Goal: Task Accomplishment & Management: Complete application form

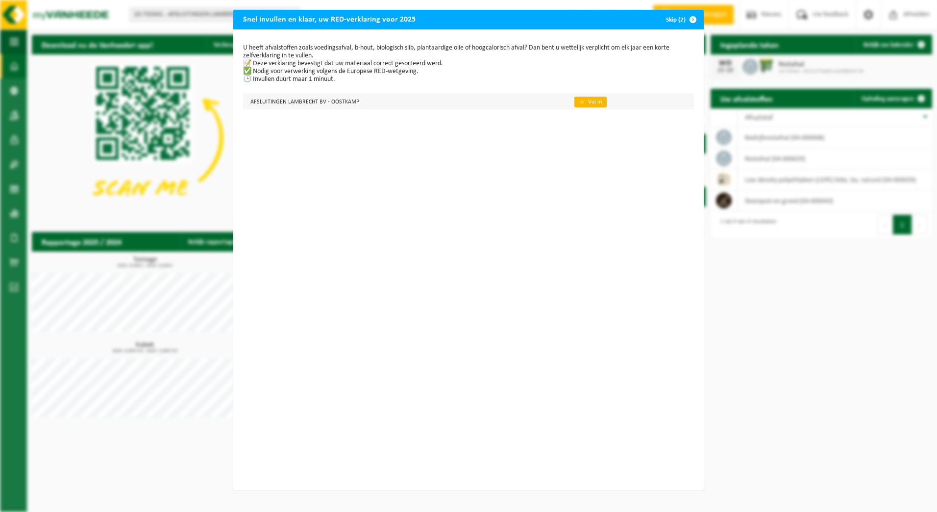
click at [583, 101] on link "👉 Vul in" at bounding box center [590, 102] width 32 height 11
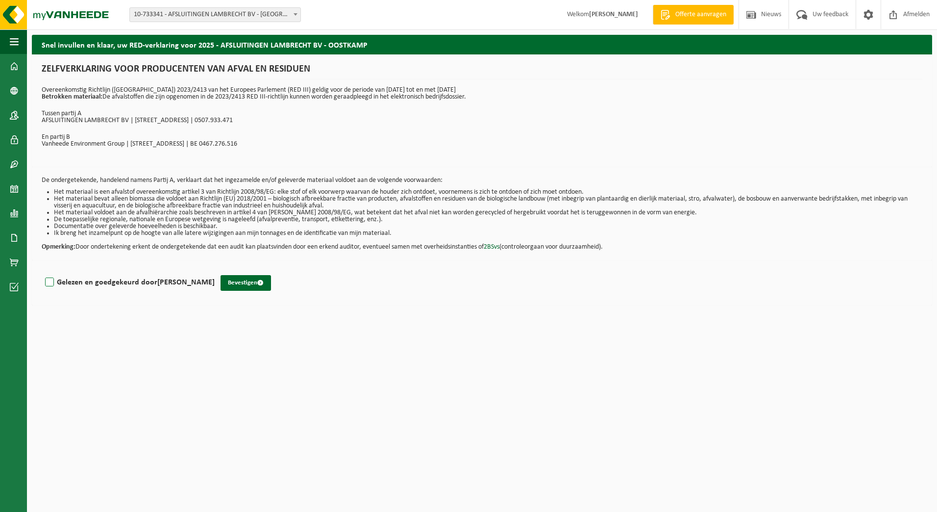
click at [189, 282] on strong "[PERSON_NAME]" at bounding box center [185, 282] width 57 height 8
click at [215, 270] on input "Gelezen en goedgekeurd door LIEVEN LAMBRECHT" at bounding box center [215, 270] width 0 height 0
checkbox input "true"
click at [239, 283] on button "Bevestigen" at bounding box center [246, 283] width 50 height 16
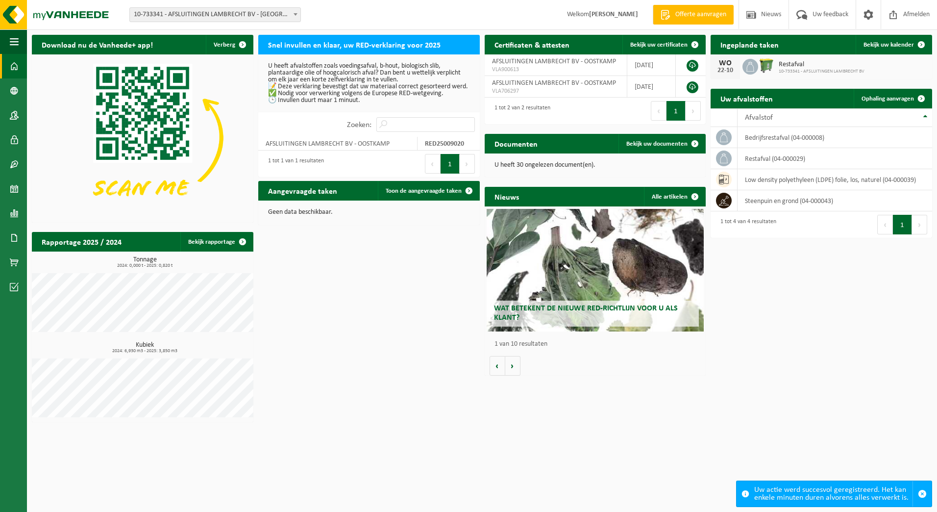
click at [301, 68] on p "U heeft afvalstoffen zoals voedingsafval, b-hout, biologisch slib, plantaardige…" at bounding box center [369, 83] width 202 height 41
